Goal: Information Seeking & Learning: Learn about a topic

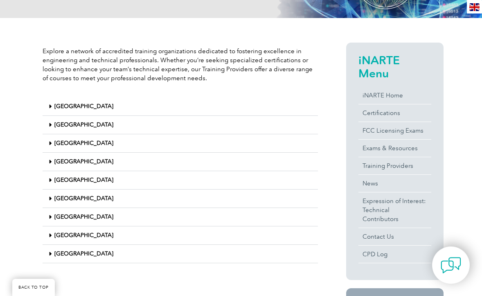
scroll to position [175, 0]
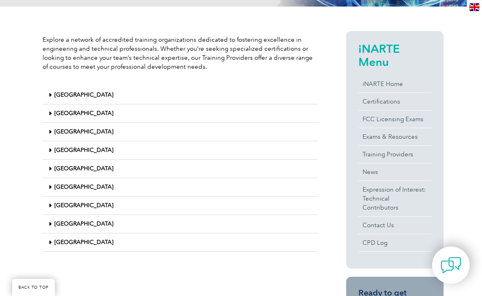
click at [69, 171] on link "[GEOGRAPHIC_DATA]" at bounding box center [83, 168] width 59 height 7
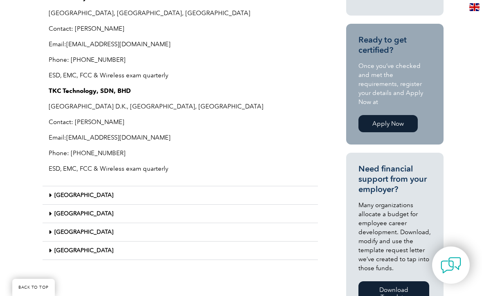
scroll to position [429, 0]
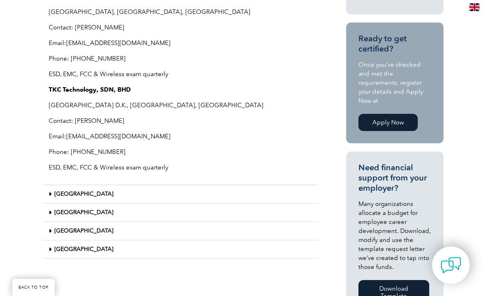
click at [107, 196] on div "[GEOGRAPHIC_DATA]" at bounding box center [180, 194] width 275 height 18
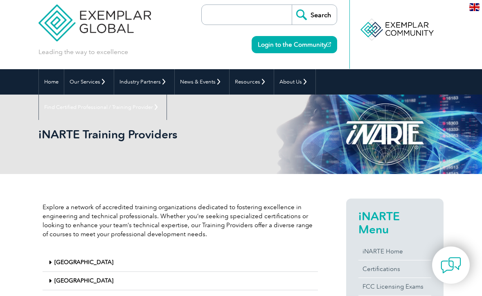
scroll to position [0, 0]
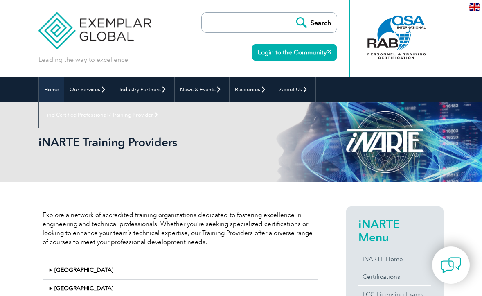
click at [51, 88] on link "Home" at bounding box center [51, 89] width 25 height 25
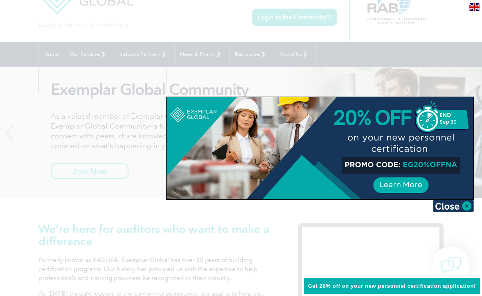
scroll to position [50, 0]
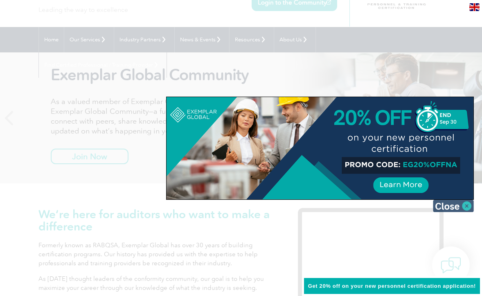
click at [440, 205] on img at bounding box center [453, 206] width 41 height 12
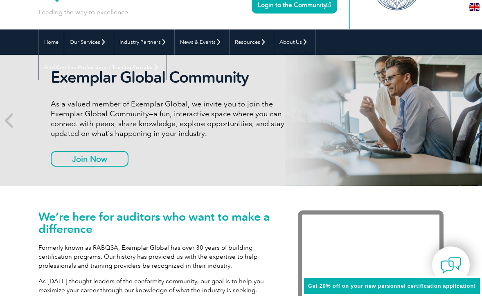
scroll to position [45, 0]
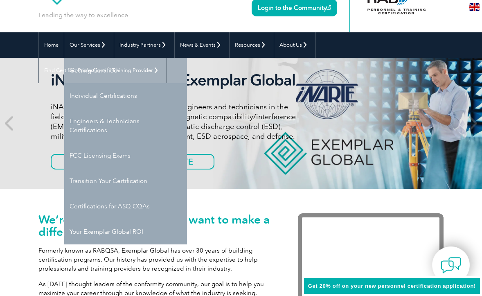
click at [99, 76] on link "Getting Certified" at bounding box center [125, 70] width 123 height 25
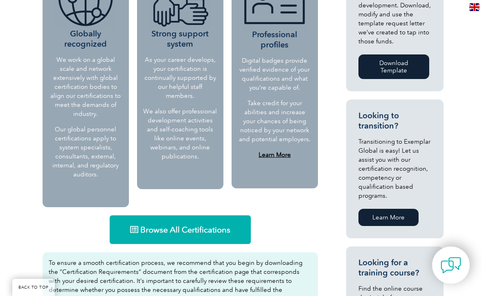
scroll to position [420, 0]
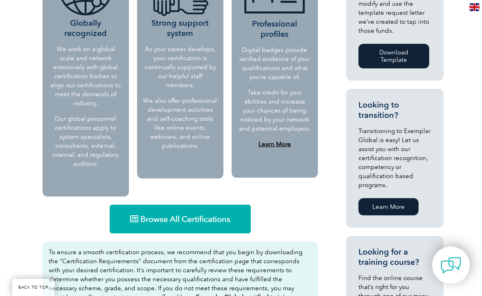
click at [146, 215] on span "Browse All Certifications" at bounding box center [185, 219] width 90 height 8
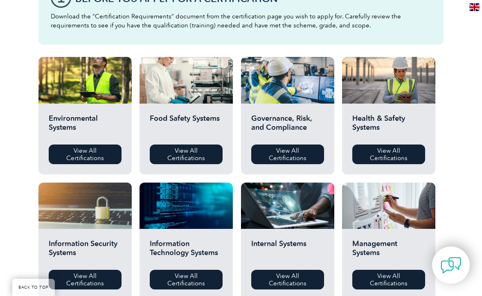
scroll to position [250, 0]
